Goal: Register for event/course

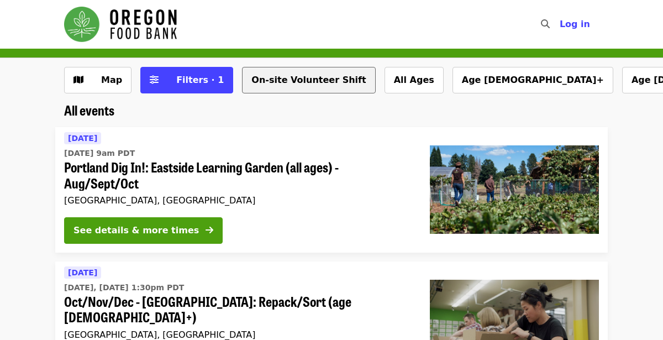
click at [290, 85] on button "On-site Volunteer Shift" at bounding box center [308, 80] width 133 height 27
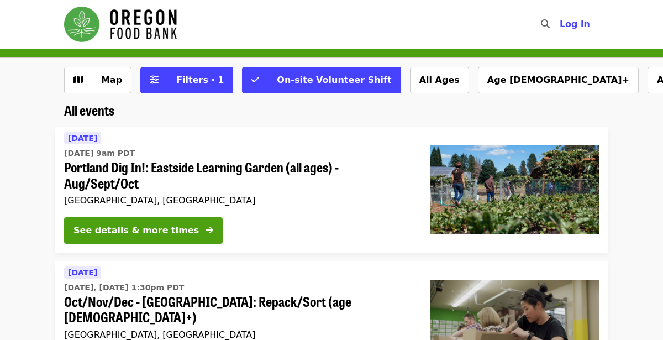
click at [282, 65] on div "Map Filters · 1 On-site Volunteer Shift All Ages Age [DEMOGRAPHIC_DATA]+ Age [D…" at bounding box center [331, 80] width 663 height 44
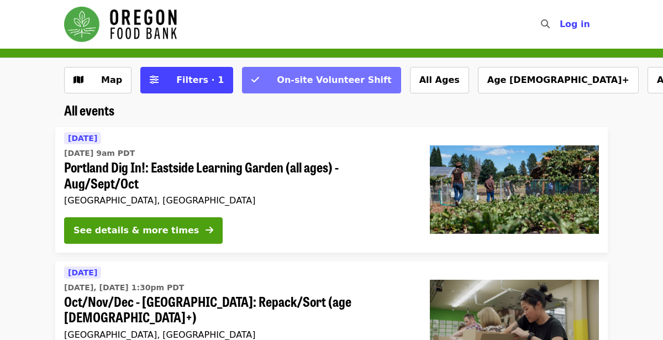
click at [288, 80] on span "On-site Volunteer Shift" at bounding box center [334, 80] width 114 height 11
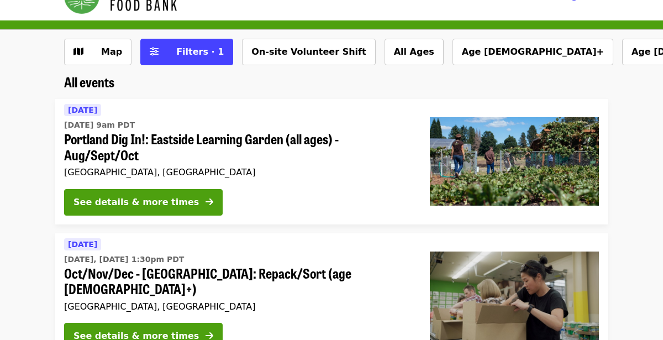
scroll to position [46, 0]
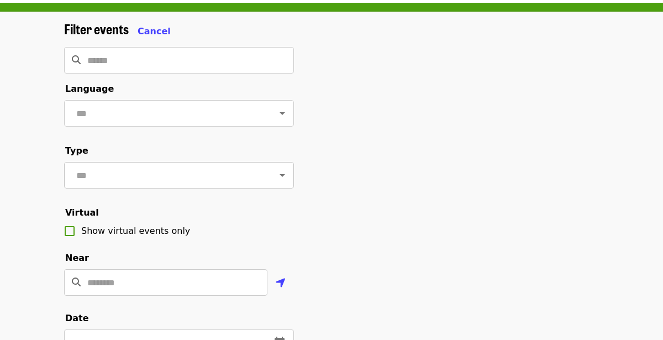
click at [154, 175] on input "text" at bounding box center [165, 175] width 185 height 21
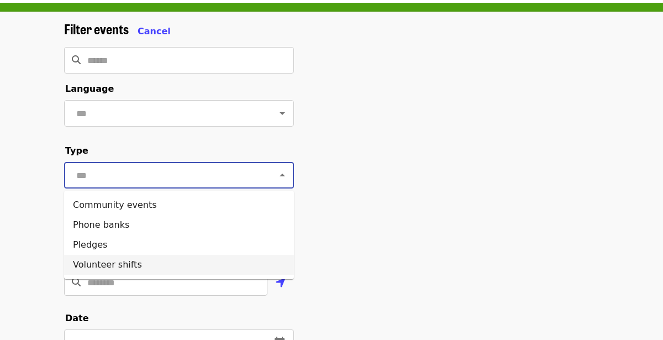
click at [91, 268] on li "Volunteer shifts" at bounding box center [179, 265] width 230 height 20
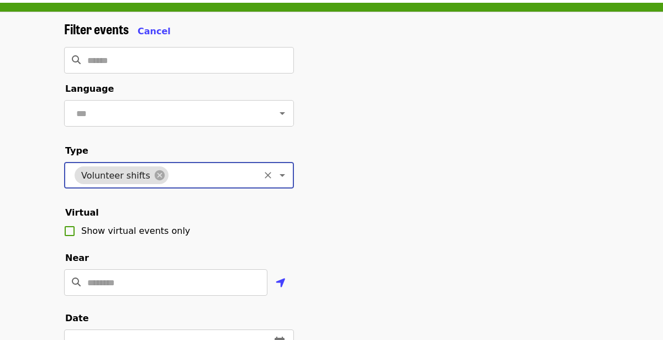
click at [147, 184] on div "Volunteer shifts ​" at bounding box center [179, 175] width 230 height 27
click at [155, 177] on icon at bounding box center [160, 175] width 10 height 10
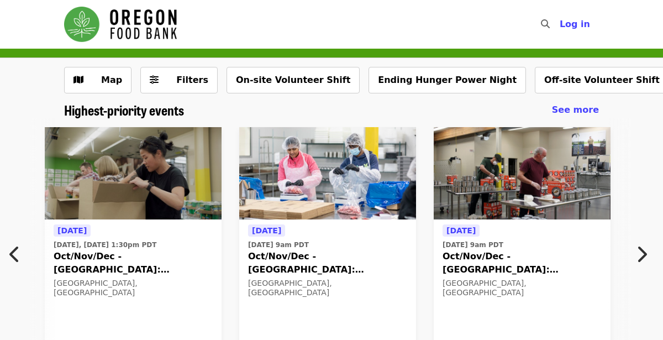
click at [77, 263] on span "Oct/Nov/Dec - [GEOGRAPHIC_DATA]: Repack/Sort (age [DEMOGRAPHIC_DATA]+)" at bounding box center [133, 263] width 159 height 27
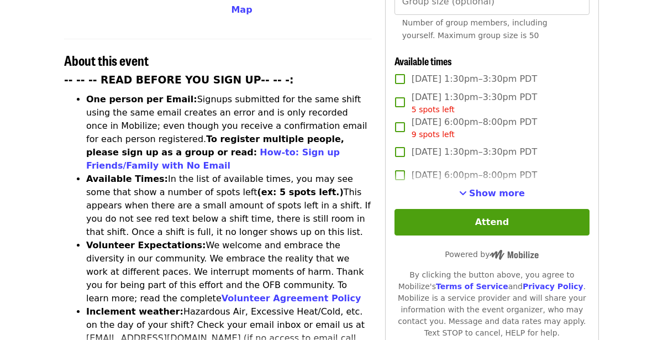
scroll to position [405, 0]
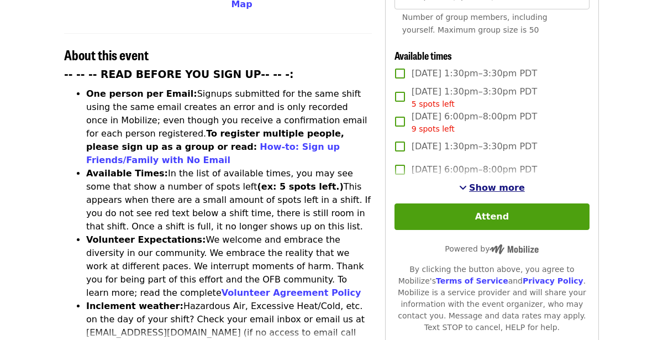
click at [486, 182] on span "Show more" at bounding box center [497, 187] width 56 height 11
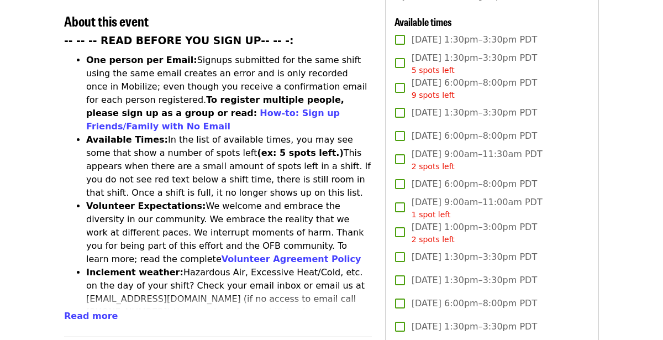
scroll to position [436, 0]
